Goal: Task Accomplishment & Management: Complete application form

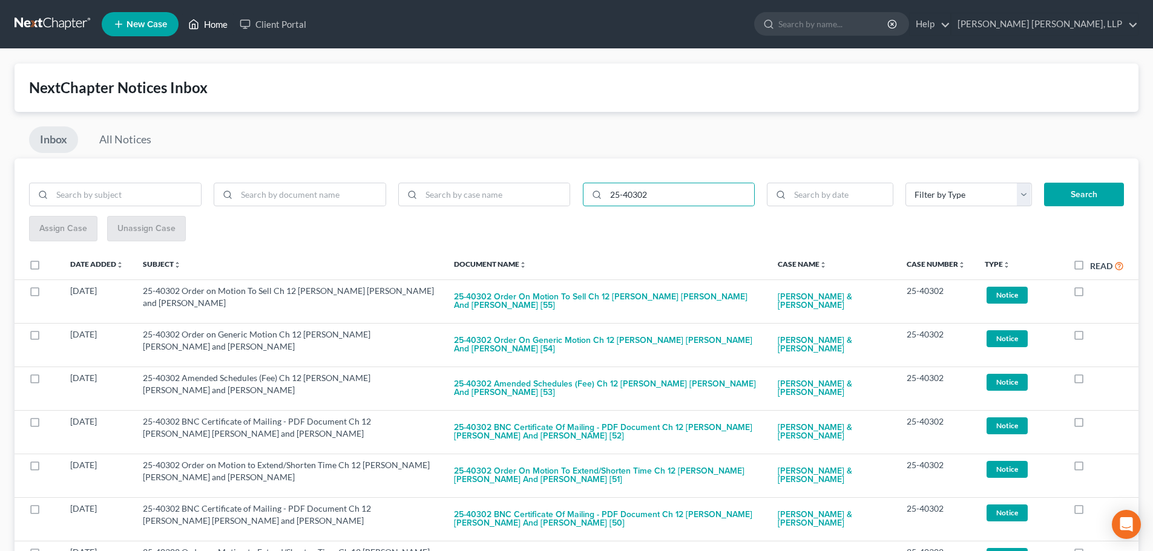
click at [200, 19] on link "Home" at bounding box center [207, 24] width 51 height 22
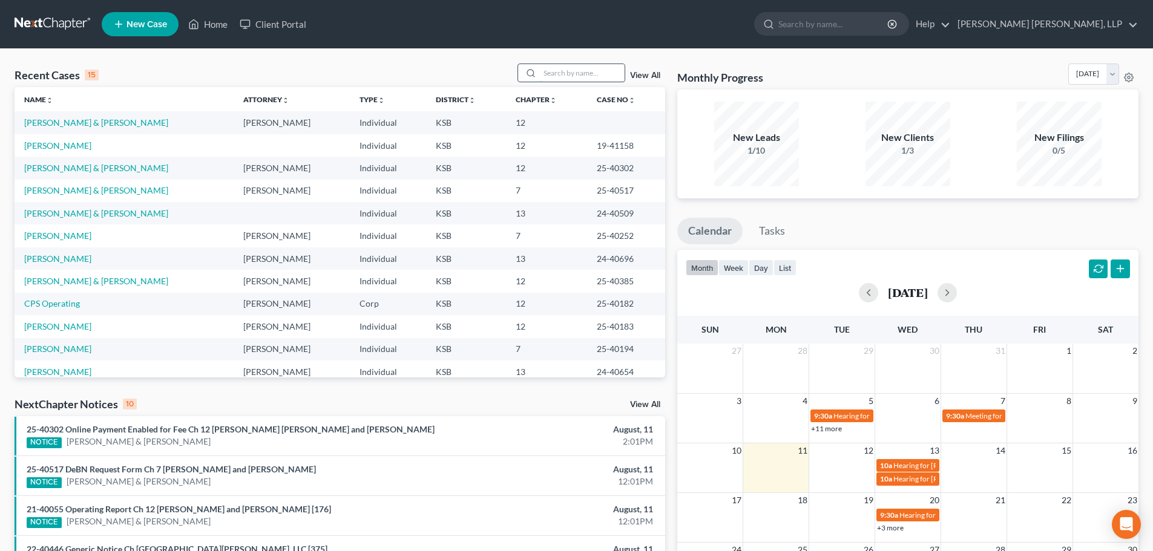
click at [581, 73] on input "search" at bounding box center [582, 73] width 85 height 18
type input "[PERSON_NAME]"
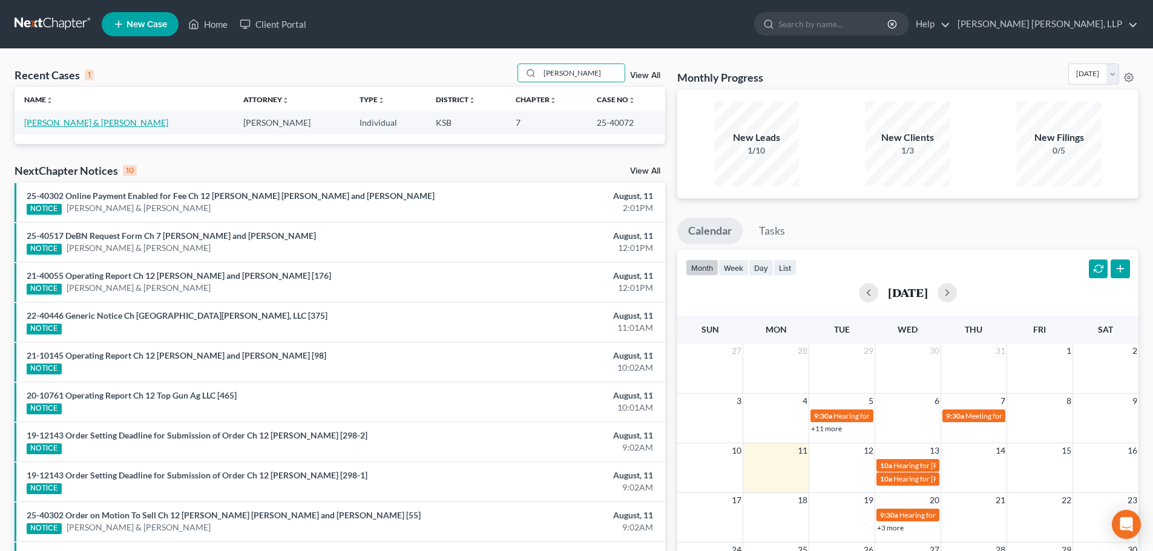
click at [79, 118] on link "[PERSON_NAME] & [PERSON_NAME]" at bounding box center [96, 122] width 144 height 10
select select "0"
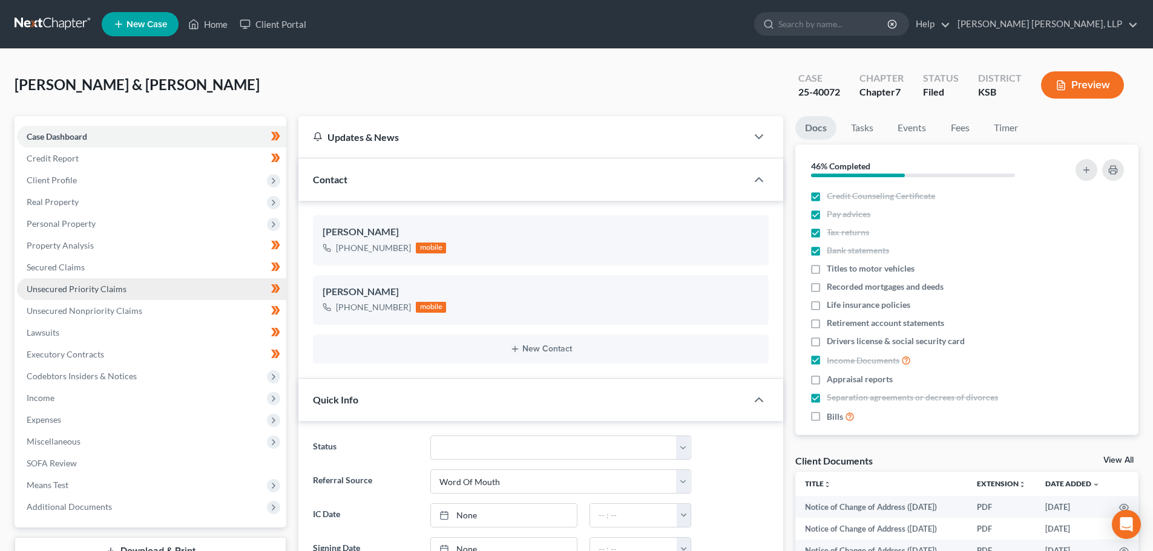
click at [105, 290] on span "Unsecured Priority Claims" at bounding box center [77, 289] width 100 height 10
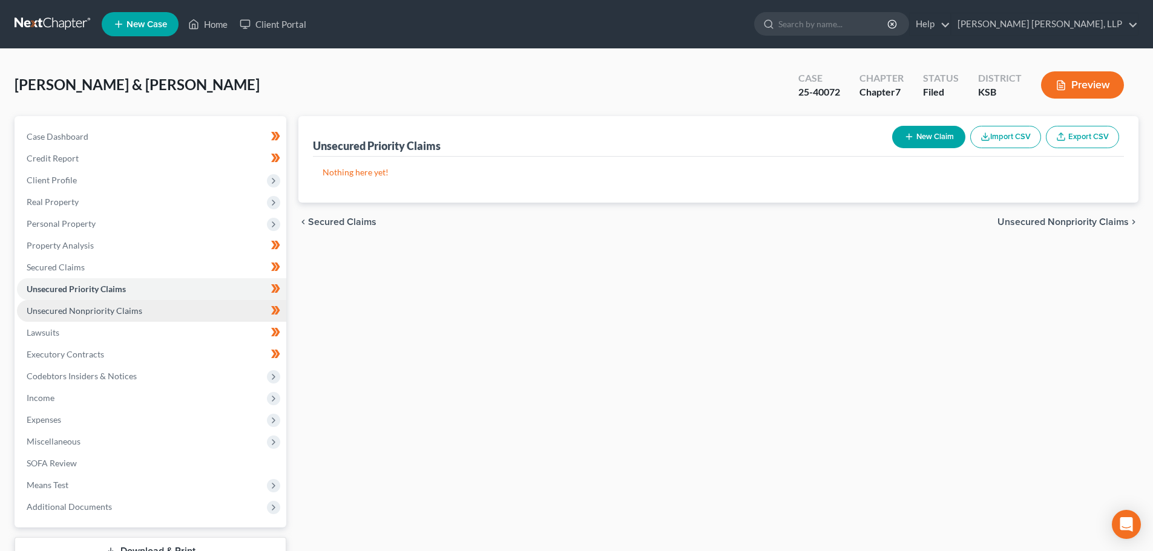
click at [100, 309] on span "Unsecured Nonpriority Claims" at bounding box center [85, 311] width 116 height 10
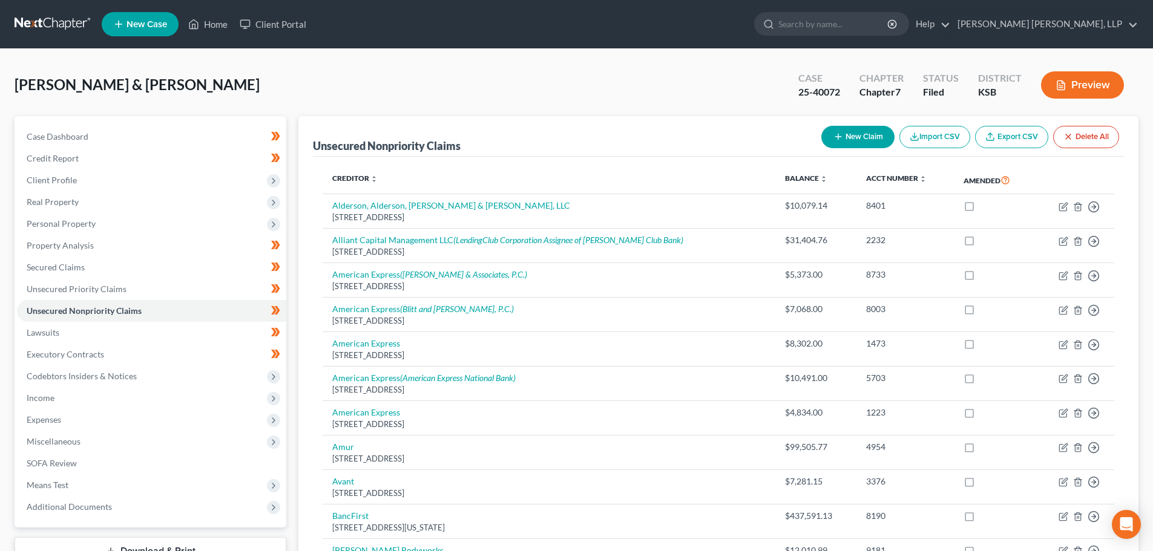
click at [850, 133] on button "New Claim" at bounding box center [857, 137] width 73 height 22
select select "2"
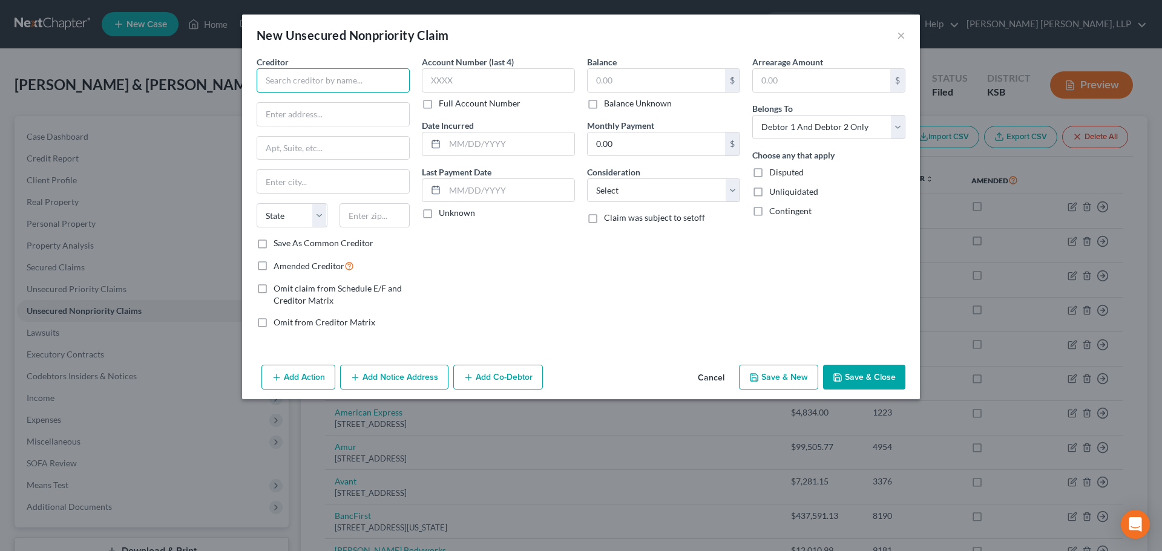
click at [282, 84] on input "text" at bounding box center [333, 80] width 153 height 24
click at [379, 82] on input "Defense Finance and A" at bounding box center [333, 80] width 153 height 24
type input "Defense Finance and Accounting Service"
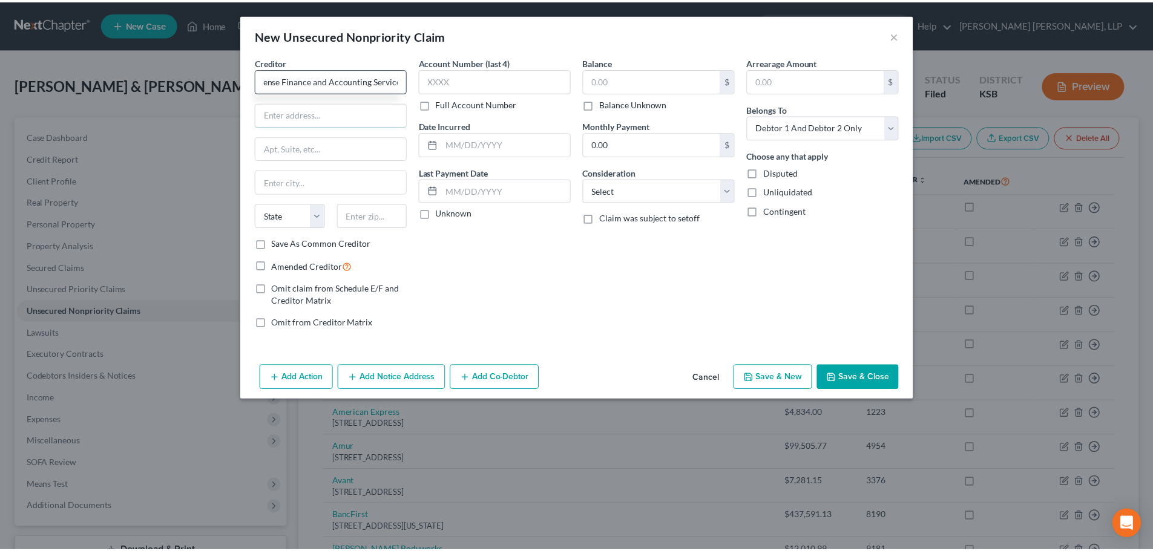
scroll to position [0, 0]
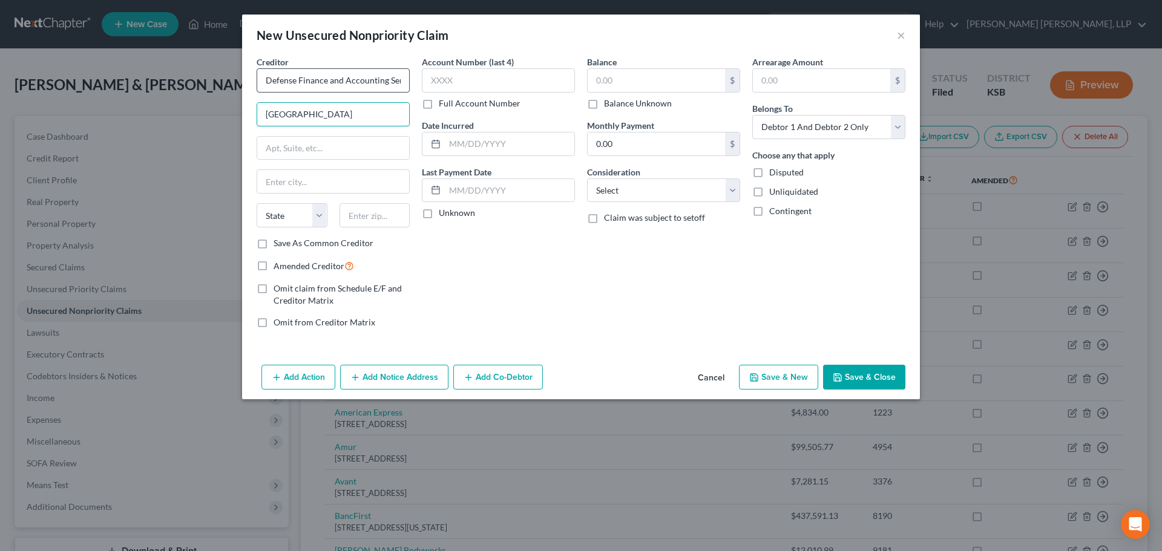
type input "[GEOGRAPHIC_DATA]"
type input "2"
type input "[STREET_ADDRESS]"
type input "[GEOGRAPHIC_DATA]"
select select "15"
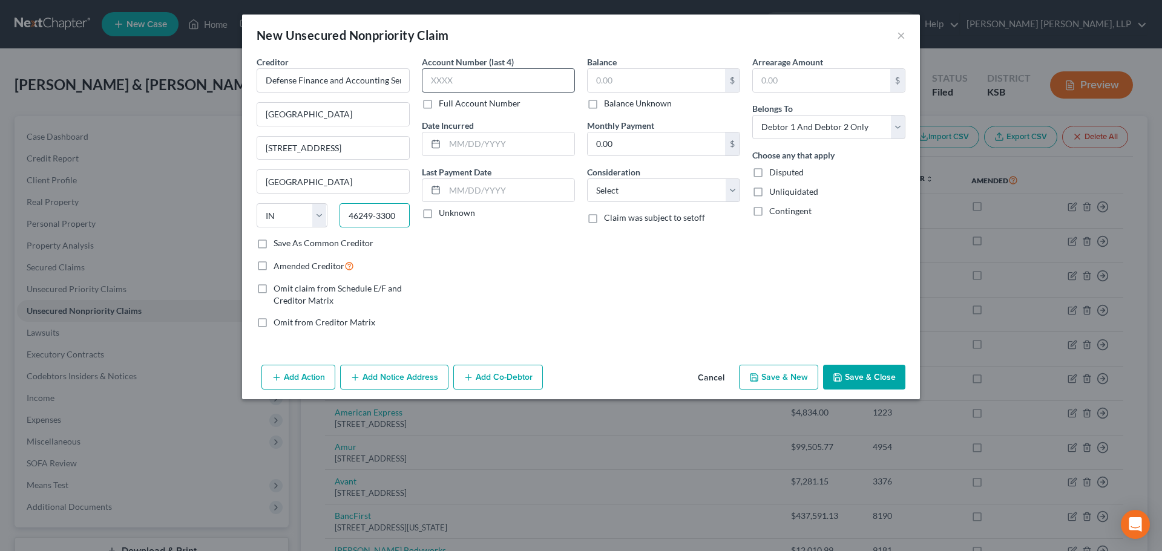
type input "46249-3300"
click at [505, 76] on input "text" at bounding box center [498, 80] width 153 height 24
drag, startPoint x: 466, startPoint y: 81, endPoint x: 428, endPoint y: 82, distance: 38.2
click at [428, 82] on input "IN64" at bounding box center [498, 80] width 153 height 24
drag, startPoint x: 469, startPoint y: 86, endPoint x: 421, endPoint y: 85, distance: 47.8
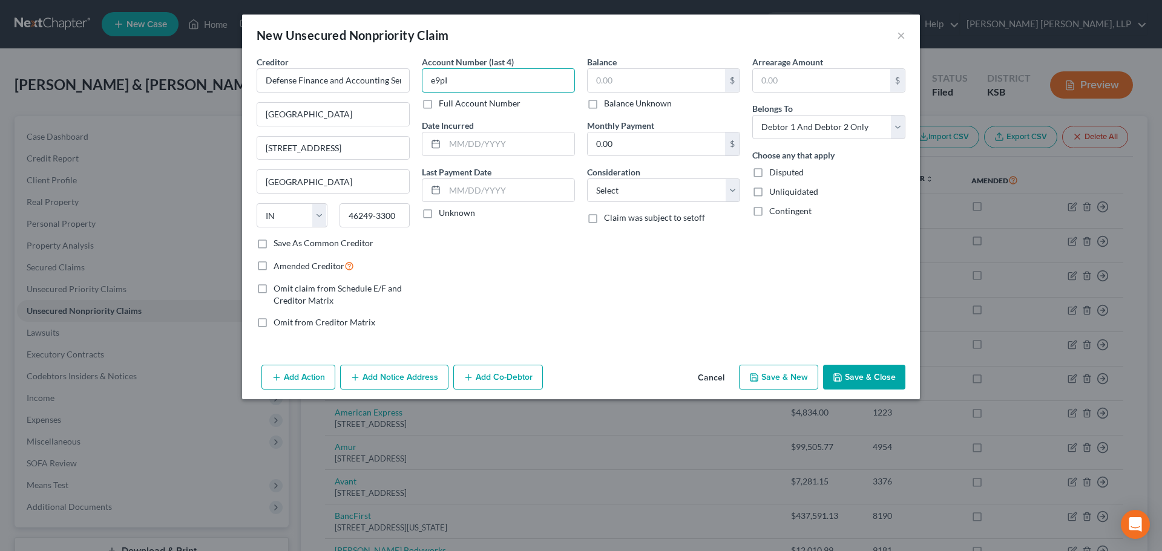
click at [421, 85] on div "Account Number (last 4) e9pI Full Account Number Date Incurred Last Payment Dat…" at bounding box center [498, 197] width 165 height 283
type input "E9PI"
click at [595, 84] on input "text" at bounding box center [656, 80] width 137 height 23
type input "4,718.69"
click at [667, 188] on select "Select Cable / Satellite Services Collection Agency Credit Card Debt Debt Couns…" at bounding box center [663, 191] width 153 height 24
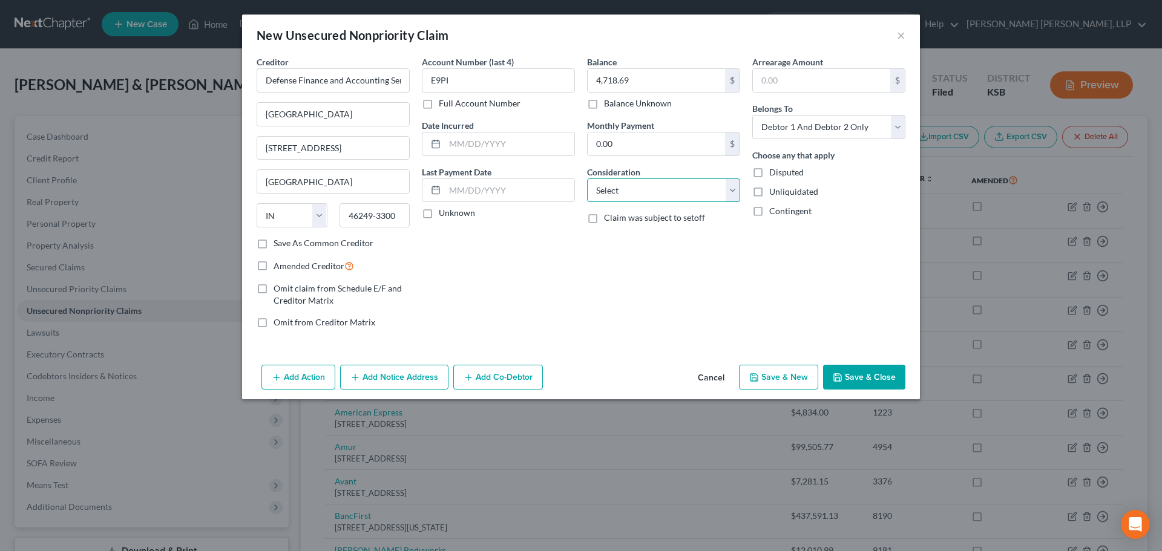
click at [667, 188] on select "Select Cable / Satellite Services Collection Agency Credit Card Debt Debt Couns…" at bounding box center [663, 191] width 153 height 24
click at [846, 128] on select "Select Debtor 1 Only Debtor 2 Only Debtor 1 And Debtor 2 Only At Least One Of T…" at bounding box center [828, 127] width 153 height 24
select select "0"
click at [752, 115] on select "Select Debtor 1 Only Debtor 2 Only Debtor 1 And Debtor 2 Only At Least One Of T…" at bounding box center [828, 127] width 153 height 24
click at [865, 374] on button "Save & Close" at bounding box center [864, 377] width 82 height 25
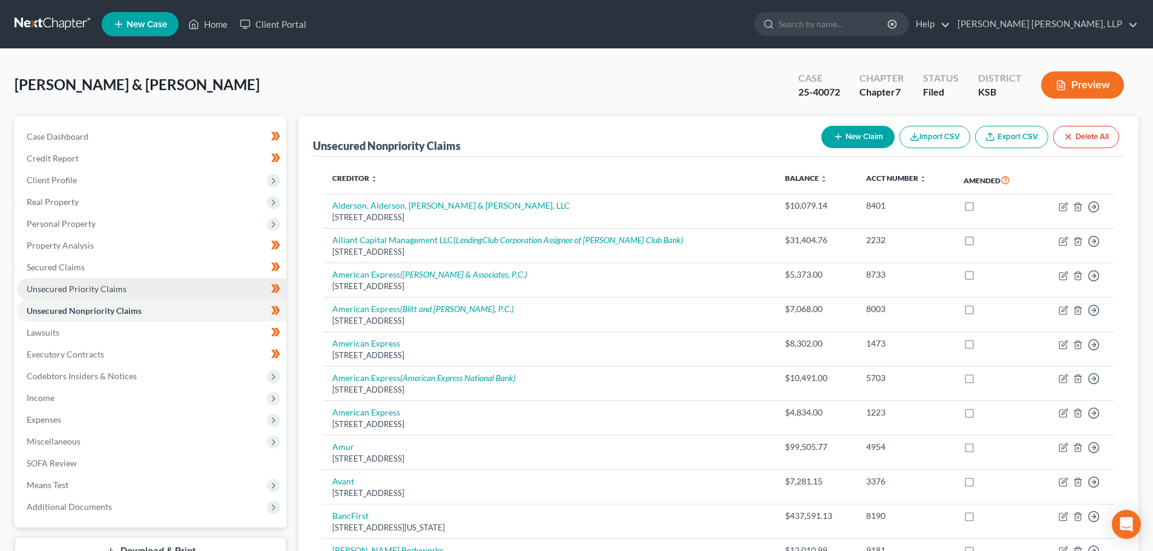
click at [79, 285] on span "Unsecured Priority Claims" at bounding box center [77, 289] width 100 height 10
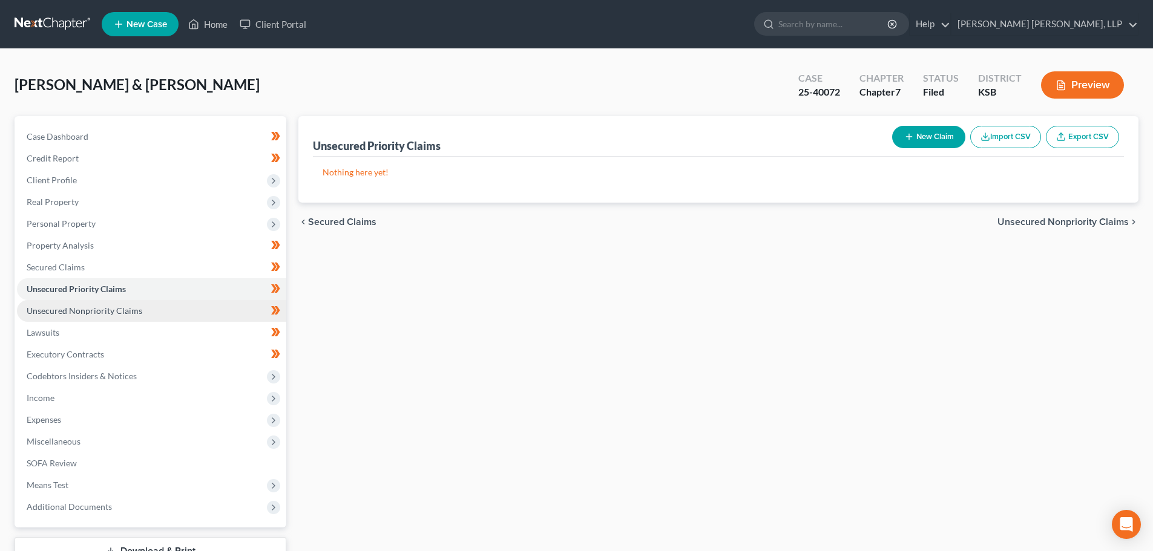
click at [84, 309] on span "Unsecured Nonpriority Claims" at bounding box center [85, 311] width 116 height 10
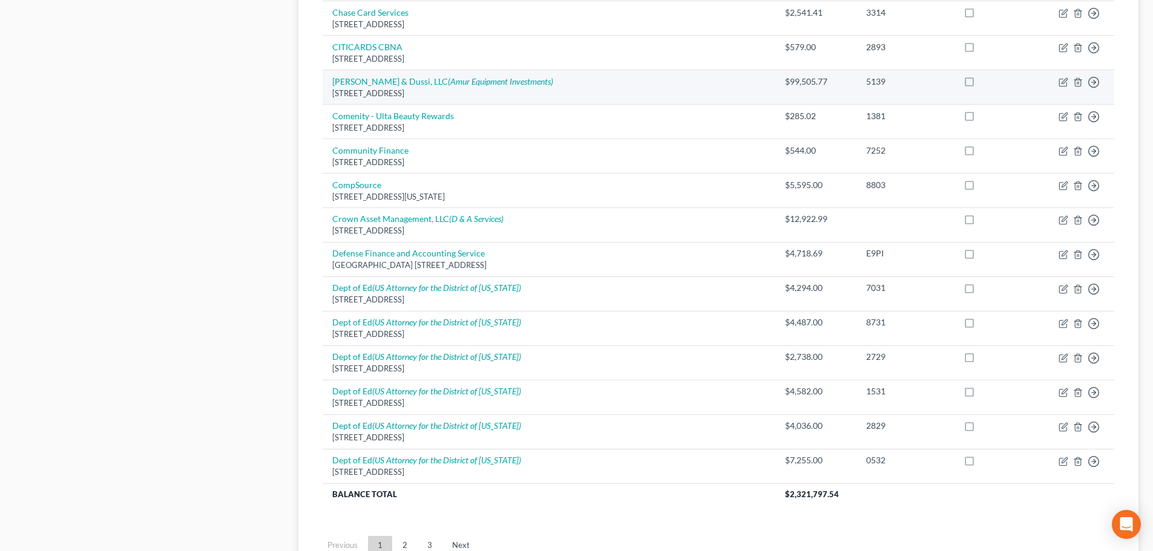
scroll to position [787, 0]
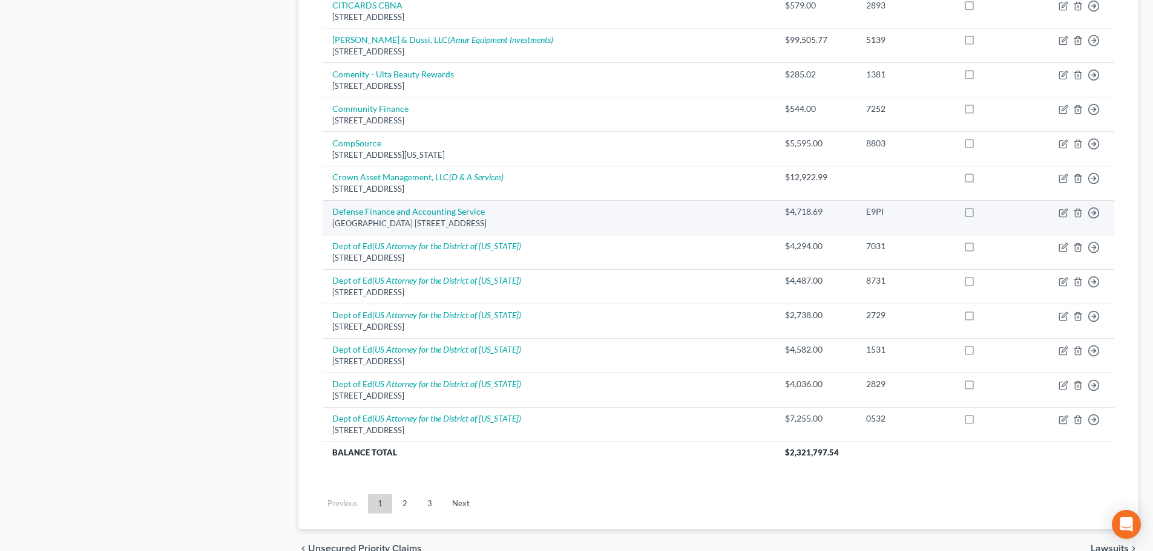
click at [981, 215] on label at bounding box center [981, 215] width 0 height 0
click at [985, 211] on input "checkbox" at bounding box center [989, 210] width 8 height 8
checkbox input "true"
click at [785, 219] on td "$4,718.69" at bounding box center [815, 217] width 81 height 35
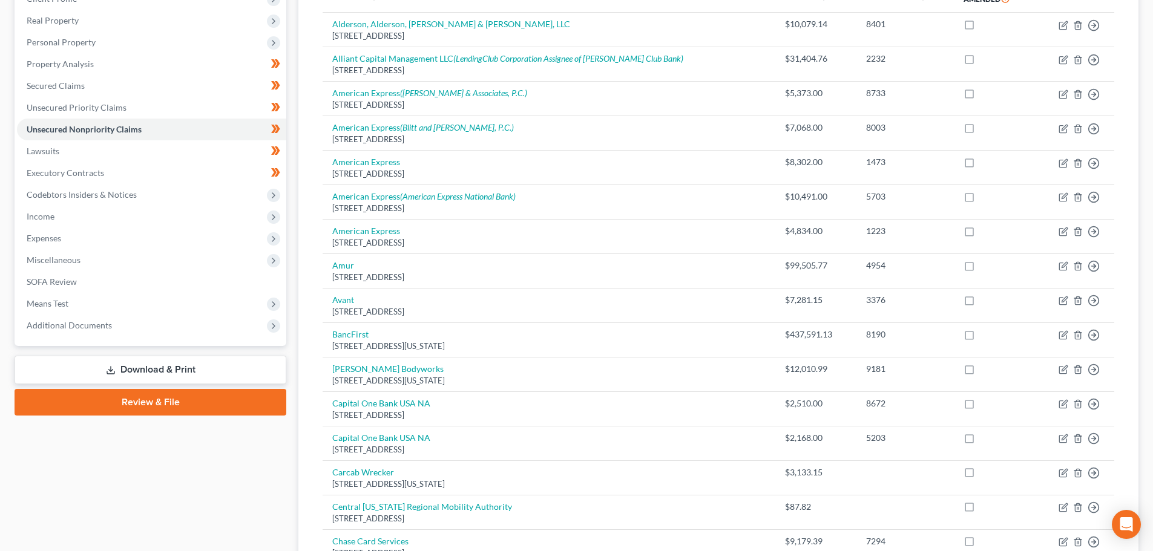
scroll to position [0, 0]
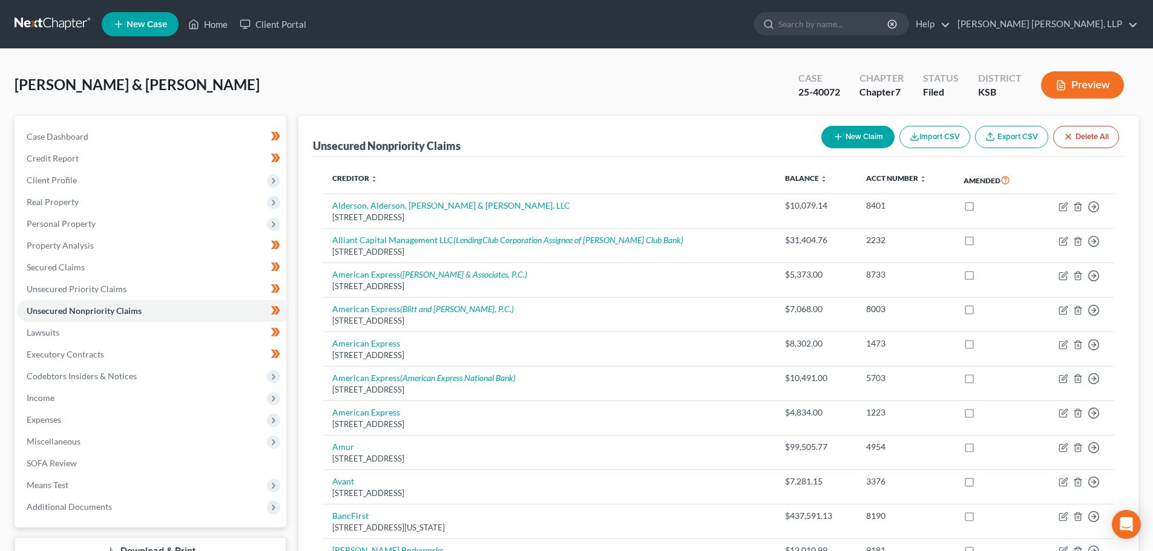
click at [1078, 93] on button "Preview" at bounding box center [1082, 84] width 83 height 27
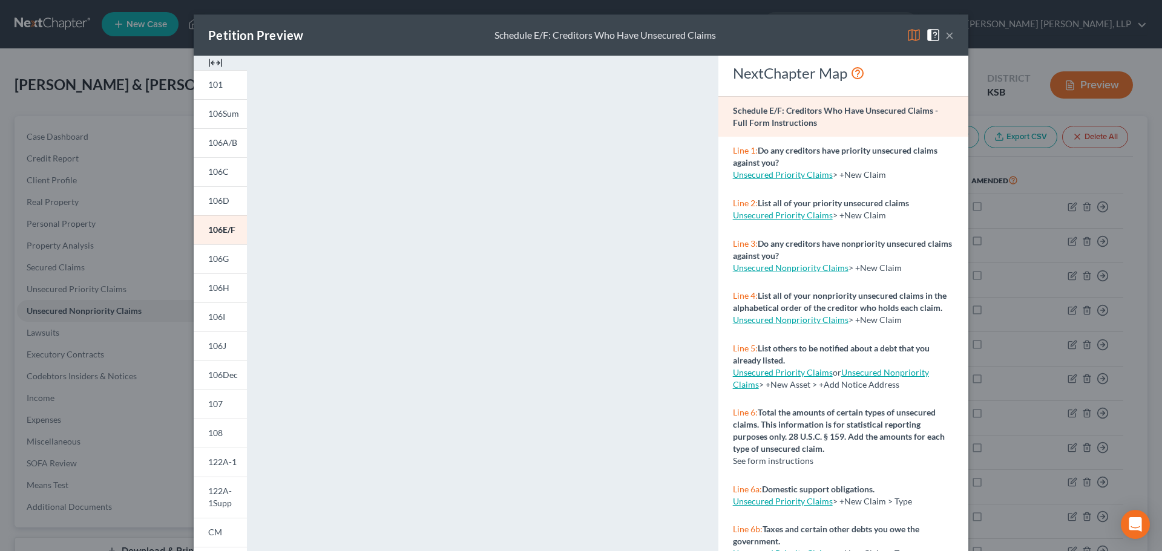
click at [946, 35] on button "×" at bounding box center [950, 35] width 8 height 15
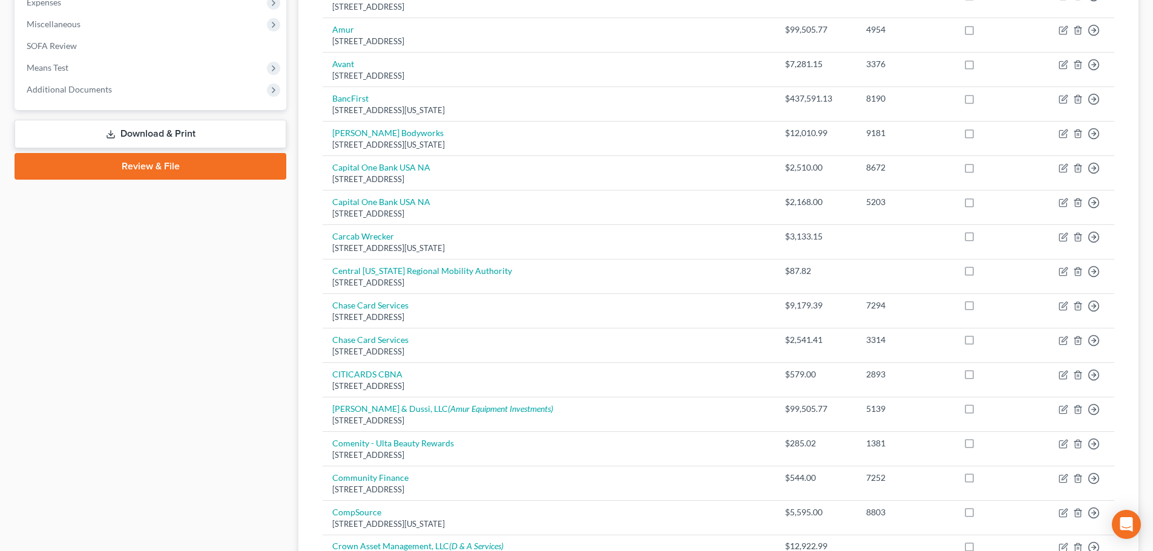
scroll to position [424, 0]
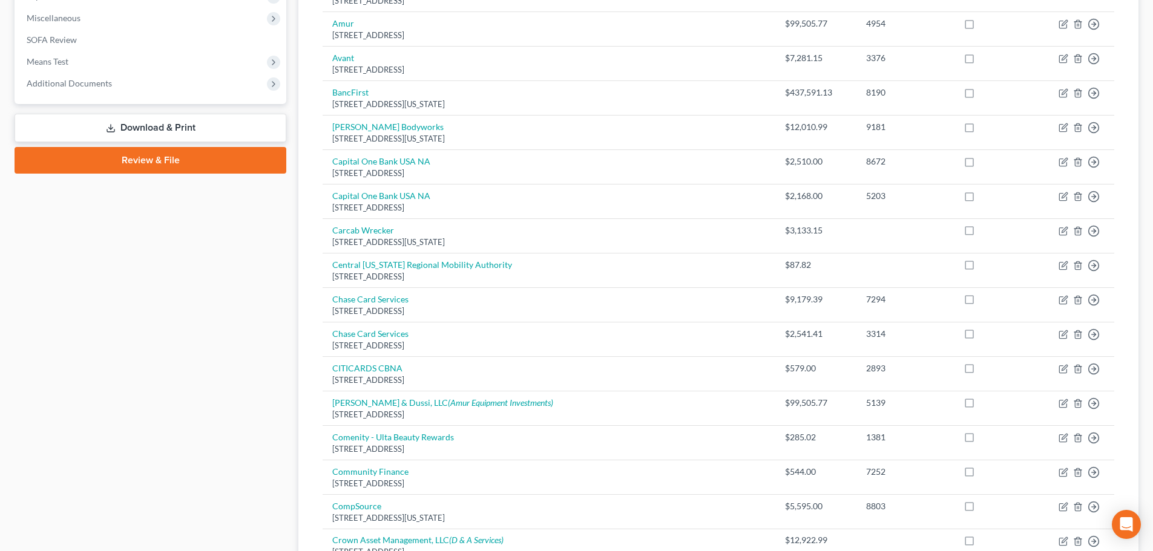
click at [107, 128] on icon at bounding box center [111, 128] width 10 height 10
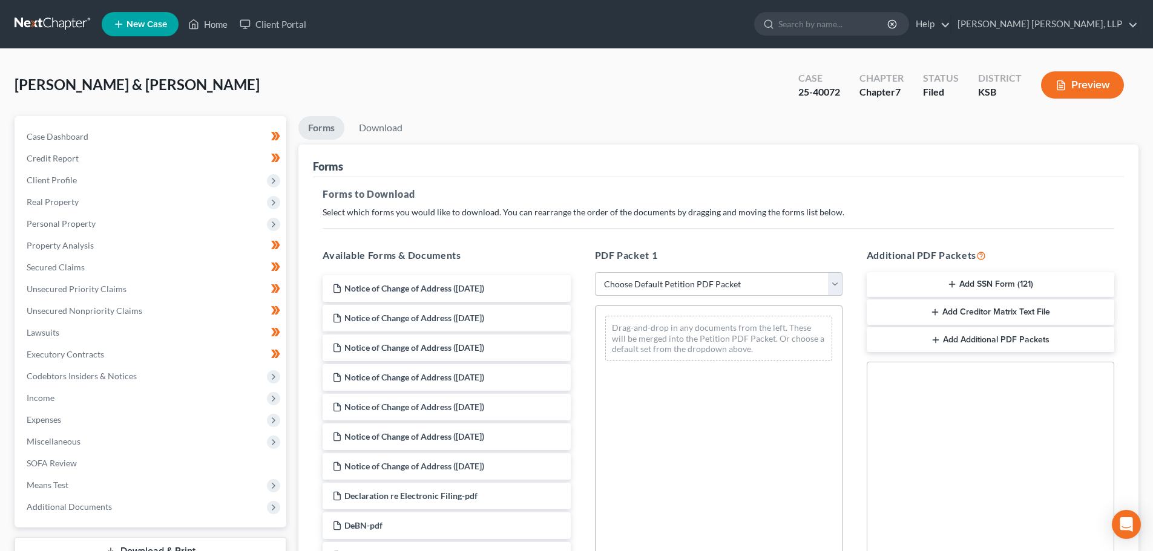
click at [637, 281] on select "Choose Default Petition PDF Packet Complete Bankruptcy Petition (all forms and …" at bounding box center [719, 284] width 248 height 24
select select "2"
click at [595, 272] on select "Choose Default Petition PDF Packet Complete Bankruptcy Petition (all forms and …" at bounding box center [719, 284] width 248 height 24
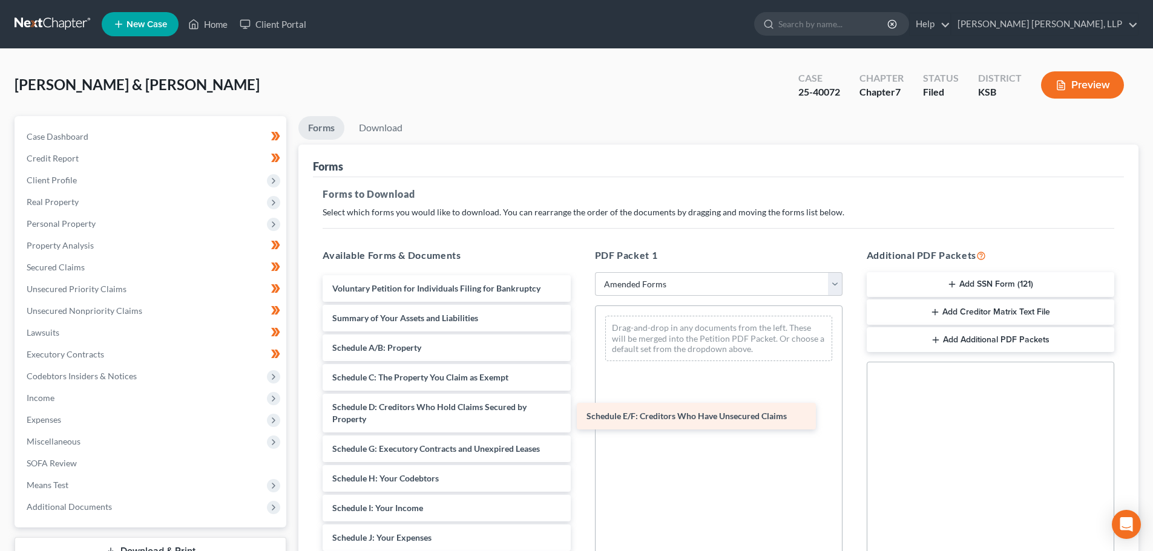
drag, startPoint x: 435, startPoint y: 444, endPoint x: 689, endPoint y: 410, distance: 256.4
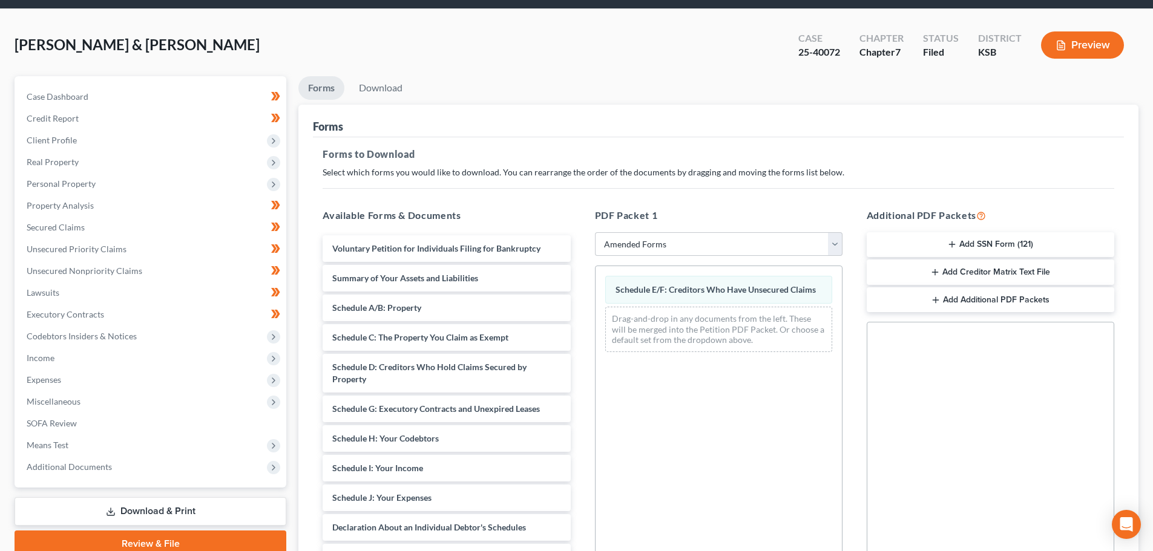
scroll to position [196, 0]
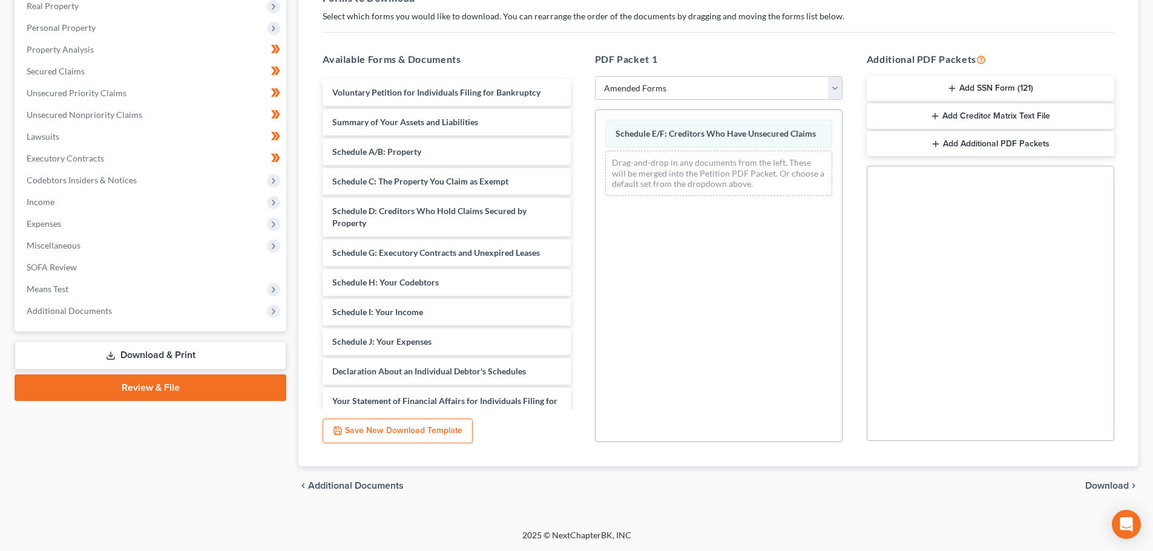
click at [1109, 479] on div "chevron_left Additional Documents Download chevron_right" at bounding box center [718, 486] width 840 height 39
click at [1109, 482] on span "Download" at bounding box center [1107, 486] width 44 height 10
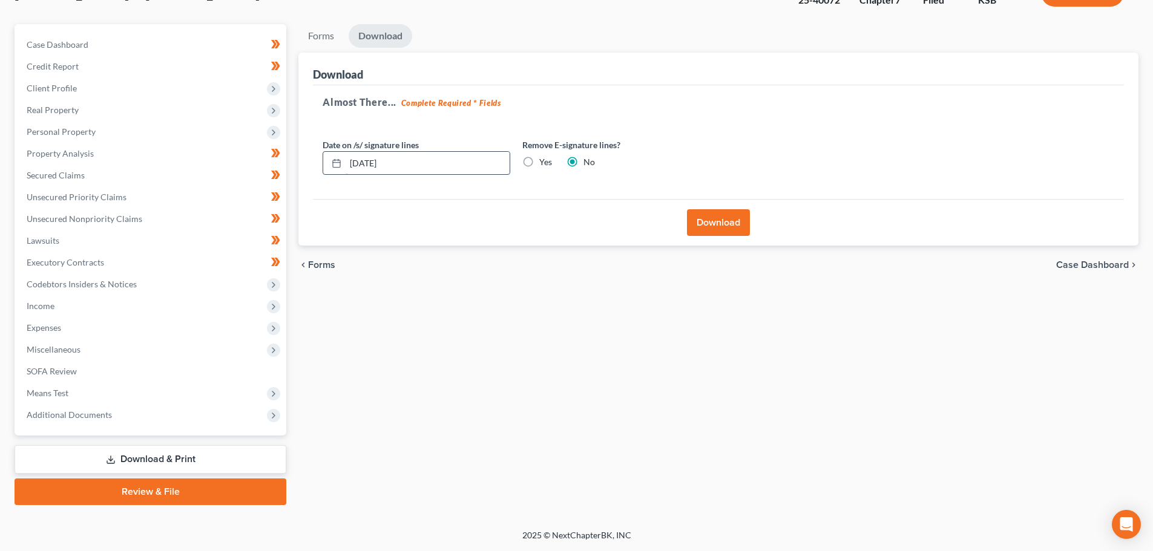
click at [416, 156] on input "[DATE]" at bounding box center [428, 163] width 164 height 23
drag, startPoint x: 424, startPoint y: 162, endPoint x: 338, endPoint y: 162, distance: 85.4
click at [338, 162] on div "[DATE]" at bounding box center [417, 163] width 188 height 24
click at [711, 226] on button "Download" at bounding box center [718, 222] width 63 height 27
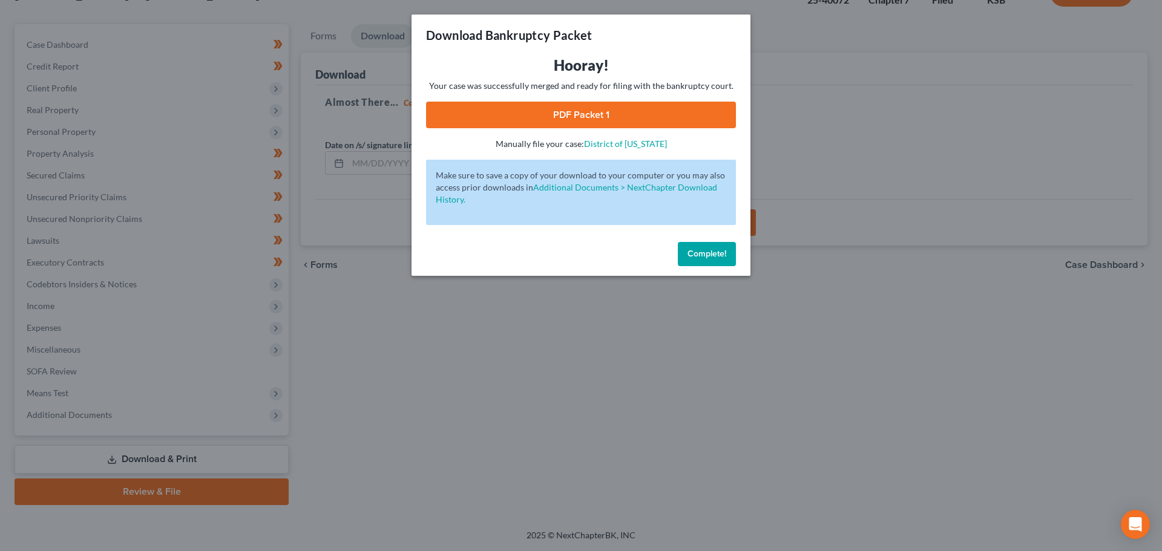
click at [607, 110] on link "PDF Packet 1" at bounding box center [581, 115] width 310 height 27
click at [623, 117] on link "PDF Packet 1" at bounding box center [581, 115] width 310 height 27
click at [628, 117] on link "PDF Packet 1" at bounding box center [581, 115] width 310 height 27
